Goal: Transaction & Acquisition: Purchase product/service

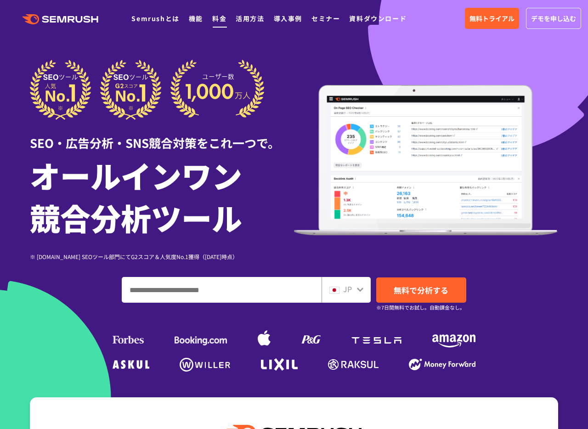
click at [220, 22] on link "料金" at bounding box center [219, 18] width 14 height 9
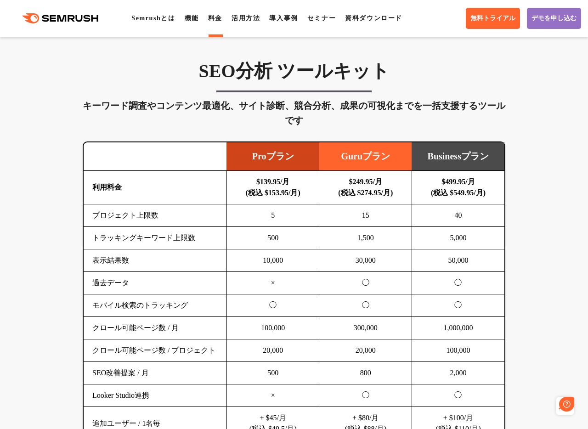
scroll to position [0, 0]
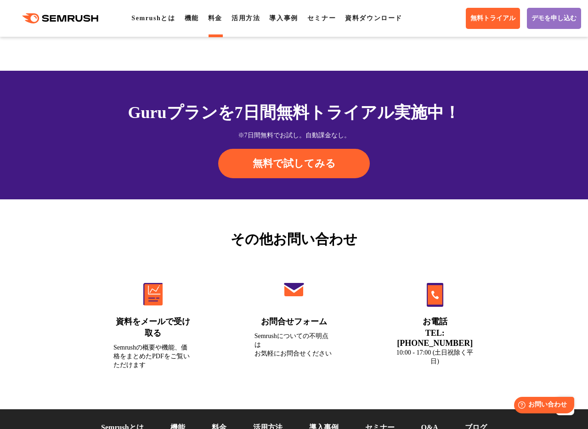
scroll to position [3329, 0]
